Goal: Task Accomplishment & Management: Manage account settings

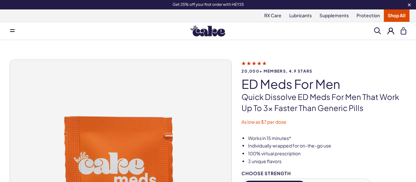
click at [391, 31] on button at bounding box center [390, 30] width 7 height 7
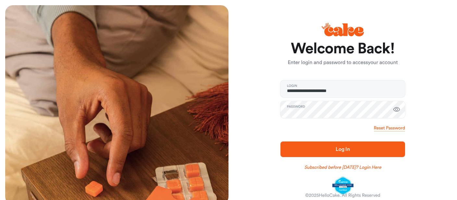
click at [335, 145] on button "Log In" at bounding box center [343, 149] width 125 height 16
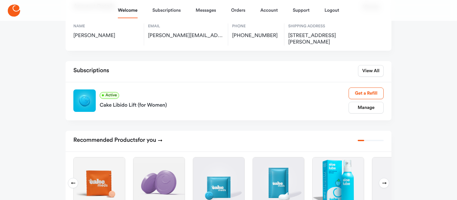
scroll to position [80, 0]
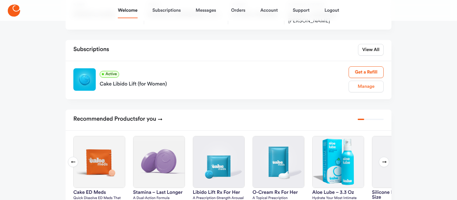
click at [362, 86] on link "Manage" at bounding box center [366, 87] width 35 height 12
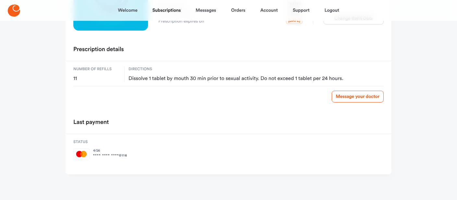
scroll to position [48, 0]
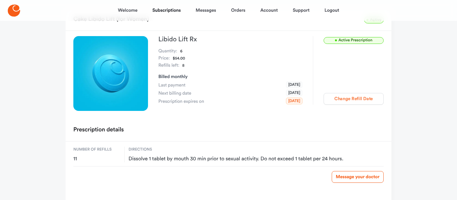
click at [346, 97] on button "Change Refill Date" at bounding box center [354, 99] width 60 height 12
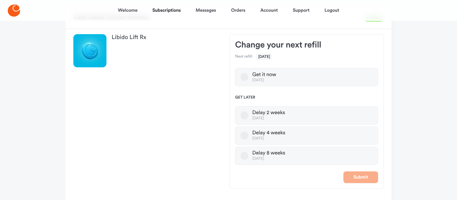
click at [243, 118] on label "Delay 2 weeks Nov 18, 2025" at bounding box center [306, 115] width 143 height 18
click at [243, 118] on button "Delay 2 weeks Nov 18, 2025" at bounding box center [245, 115] width 8 height 8
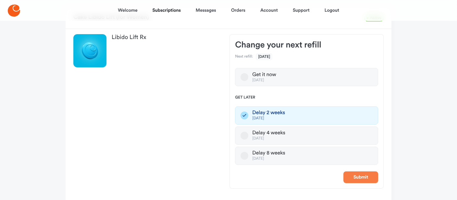
click at [362, 174] on button "Submit" at bounding box center [361, 177] width 35 height 12
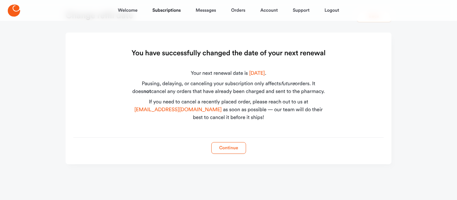
click at [236, 145] on button "Continue" at bounding box center [228, 148] width 35 height 12
